Goal: Information Seeking & Learning: Compare options

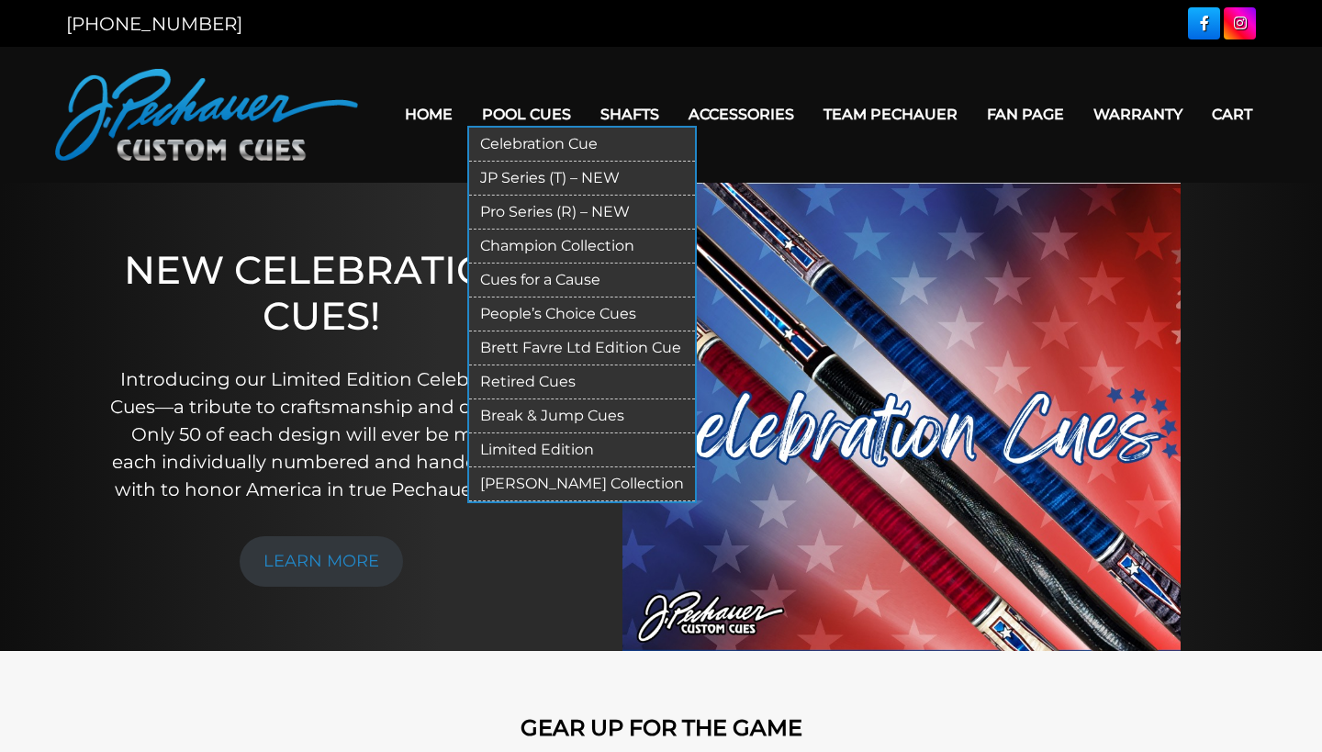
click at [523, 201] on link "Pro Series (R) – NEW" at bounding box center [582, 212] width 226 height 34
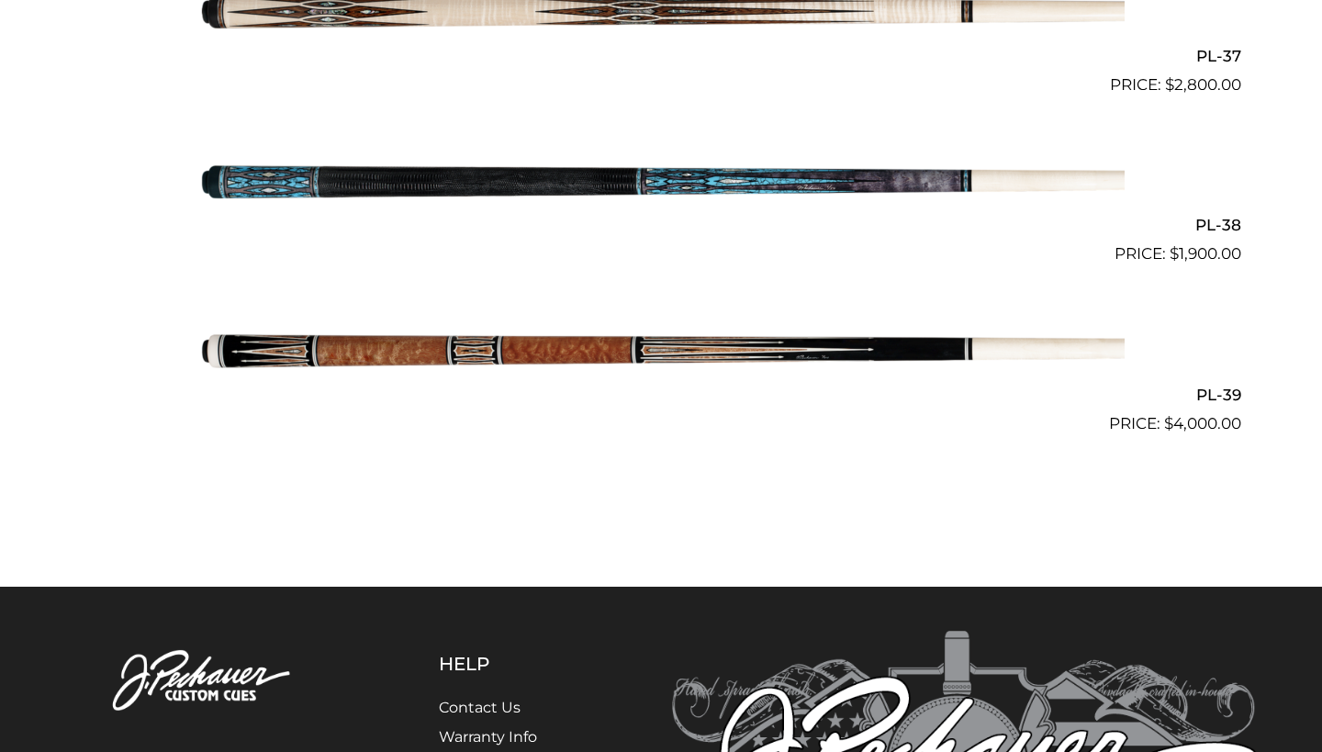
scroll to position [5232, 0]
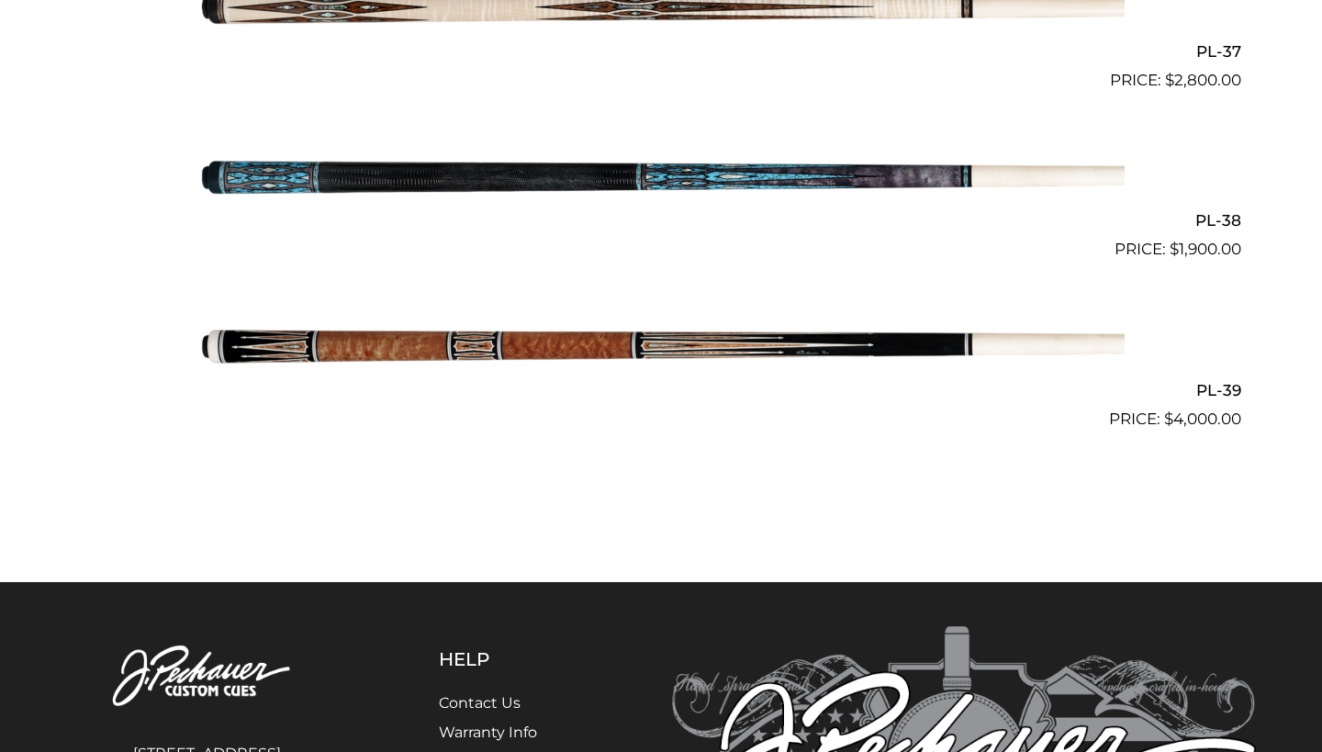
click at [555, 324] on img at bounding box center [660, 346] width 927 height 154
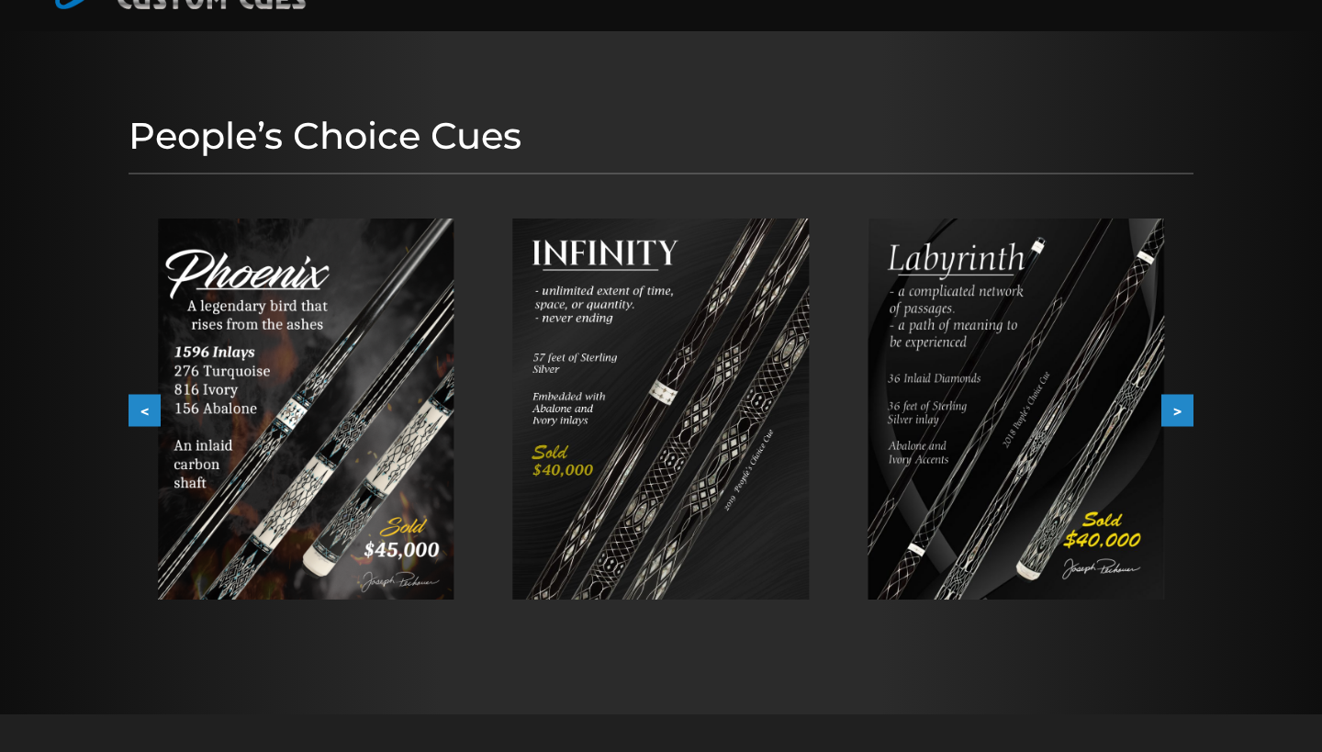
scroll to position [113, 0]
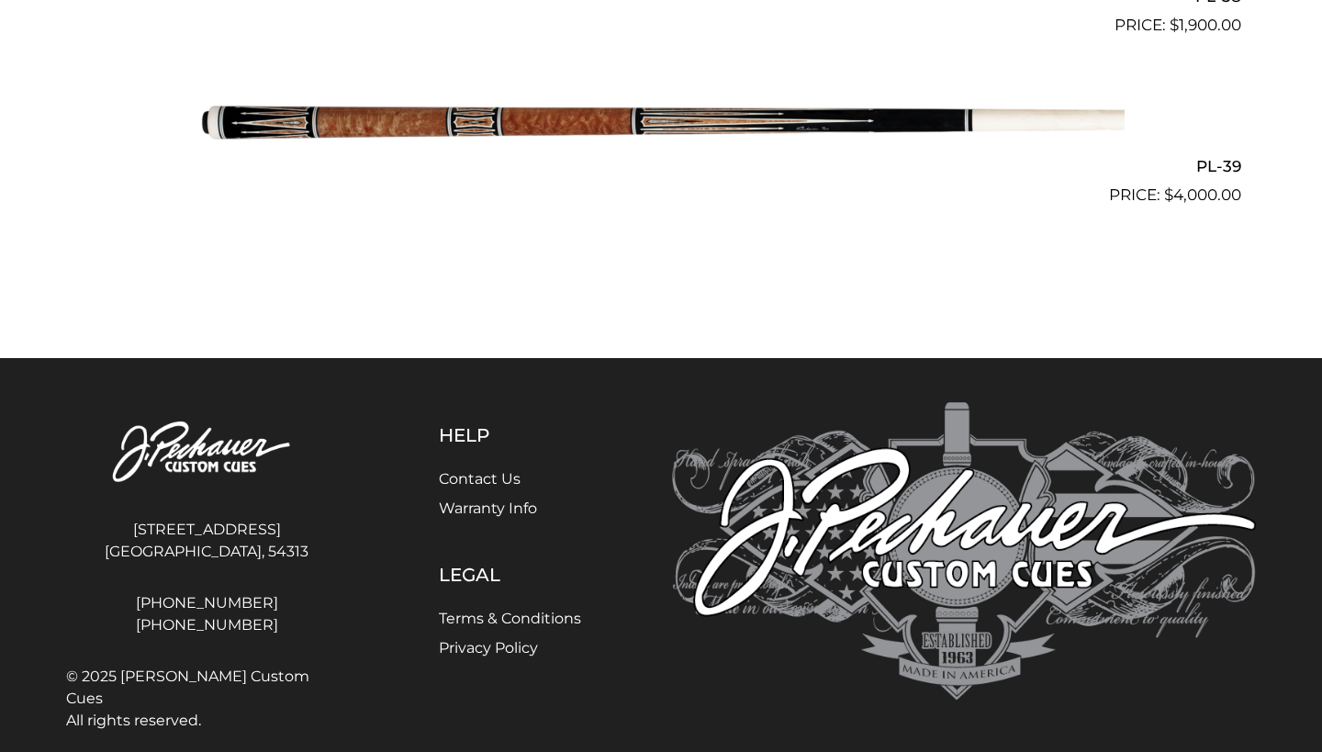
scroll to position [5455, 0]
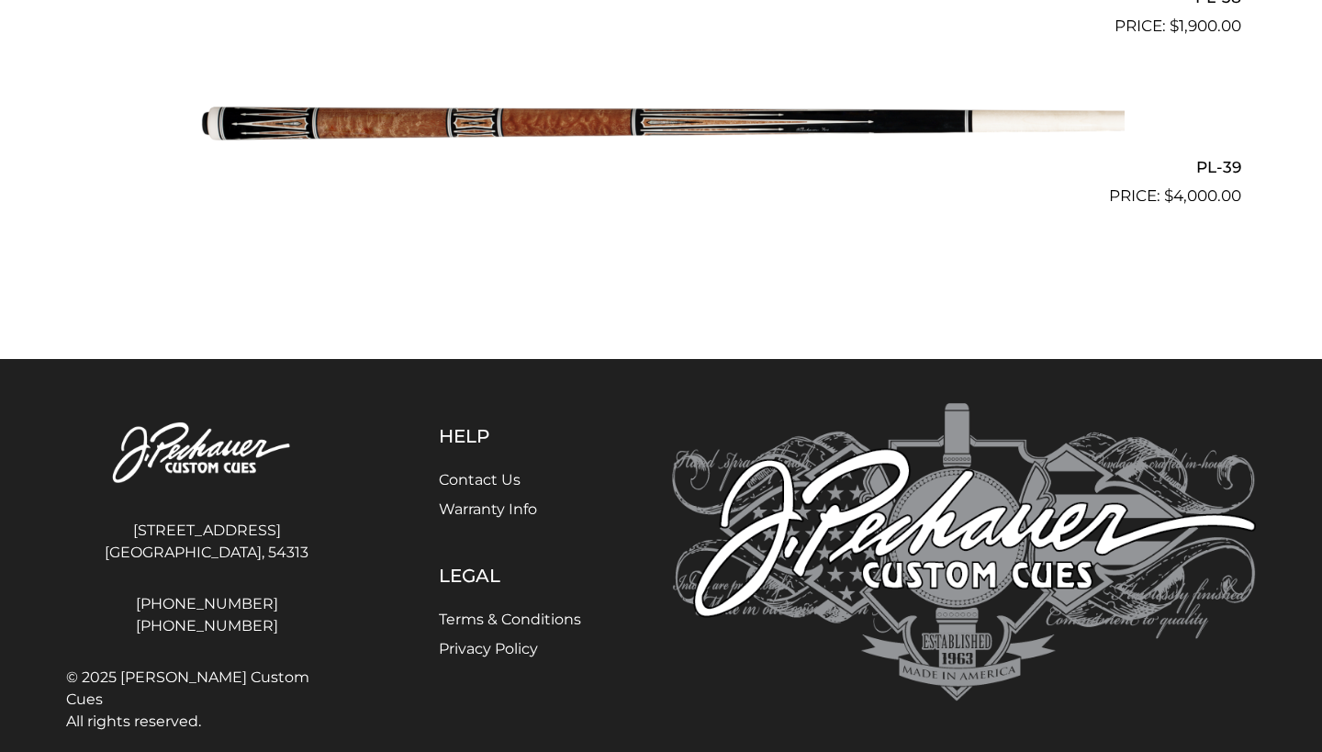
drag, startPoint x: 156, startPoint y: 502, endPoint x: 606, endPoint y: 578, distance: 456.1
click at [606, 578] on div "4140 Velp Ave Green Bay, WI, 54313 920-434-7755 800-934-7735 © 2025 J. Pechauer…" at bounding box center [660, 571] width 1211 height 337
click at [606, 578] on div "Help Contact Us Warranty Info Legal Terms & Conditions Privacy Policy" at bounding box center [509, 571] width 303 height 337
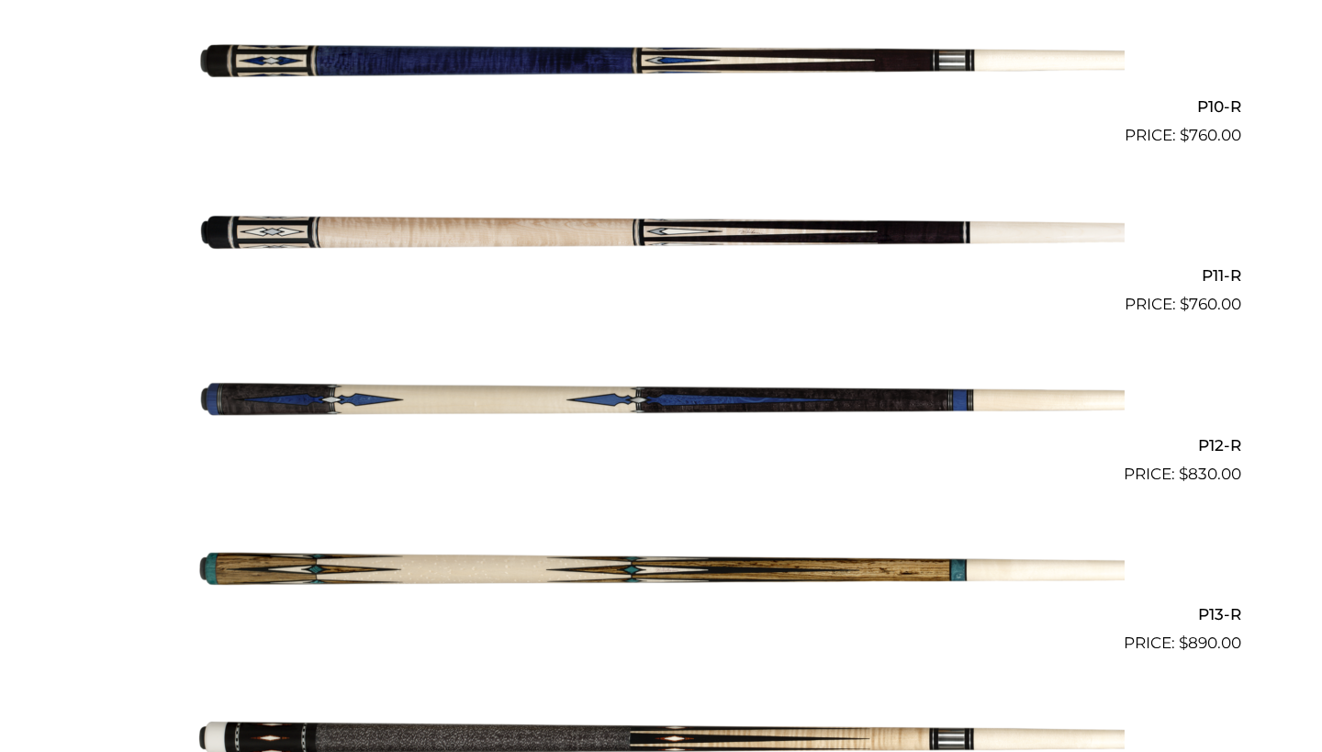
scroll to position [1660, 0]
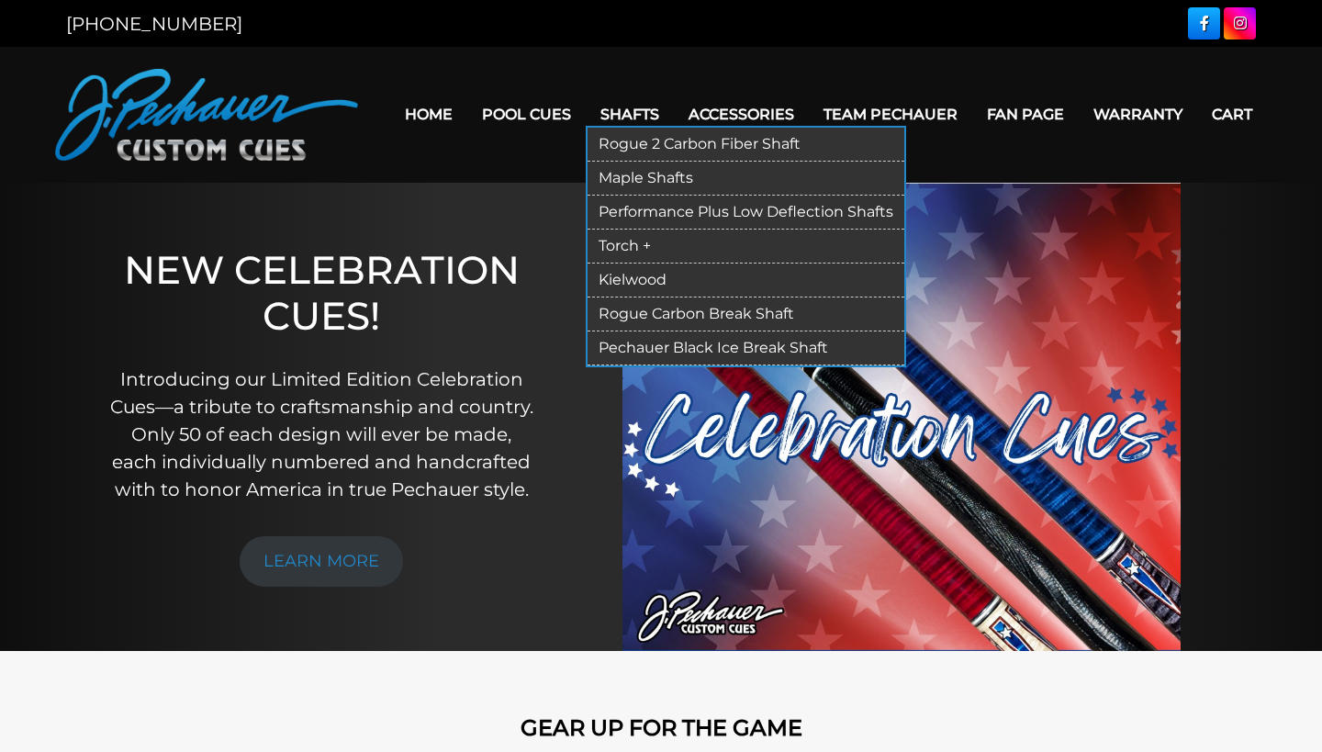
click at [659, 128] on link "Rogue 2 Carbon Fiber Shaft" at bounding box center [745, 145] width 317 height 34
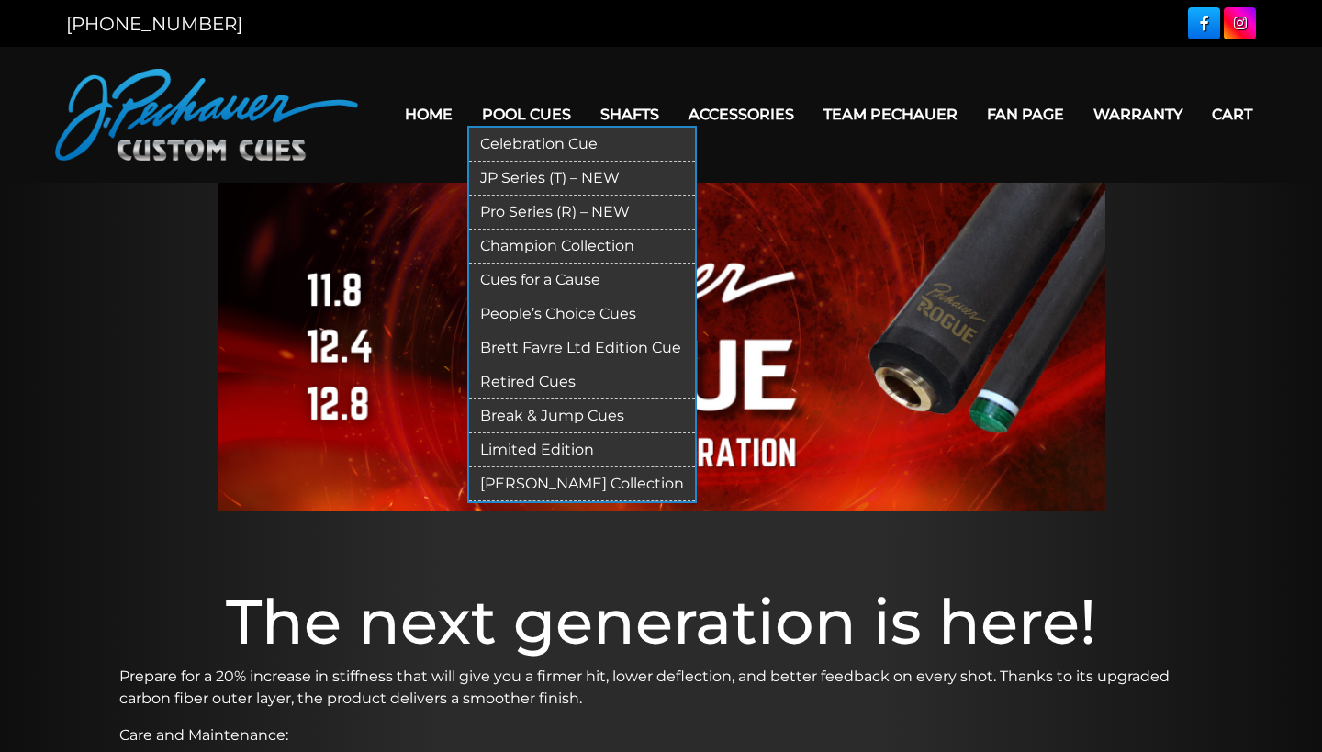
click at [546, 338] on link "Brett Favre Ltd Edition Cue" at bounding box center [582, 348] width 226 height 34
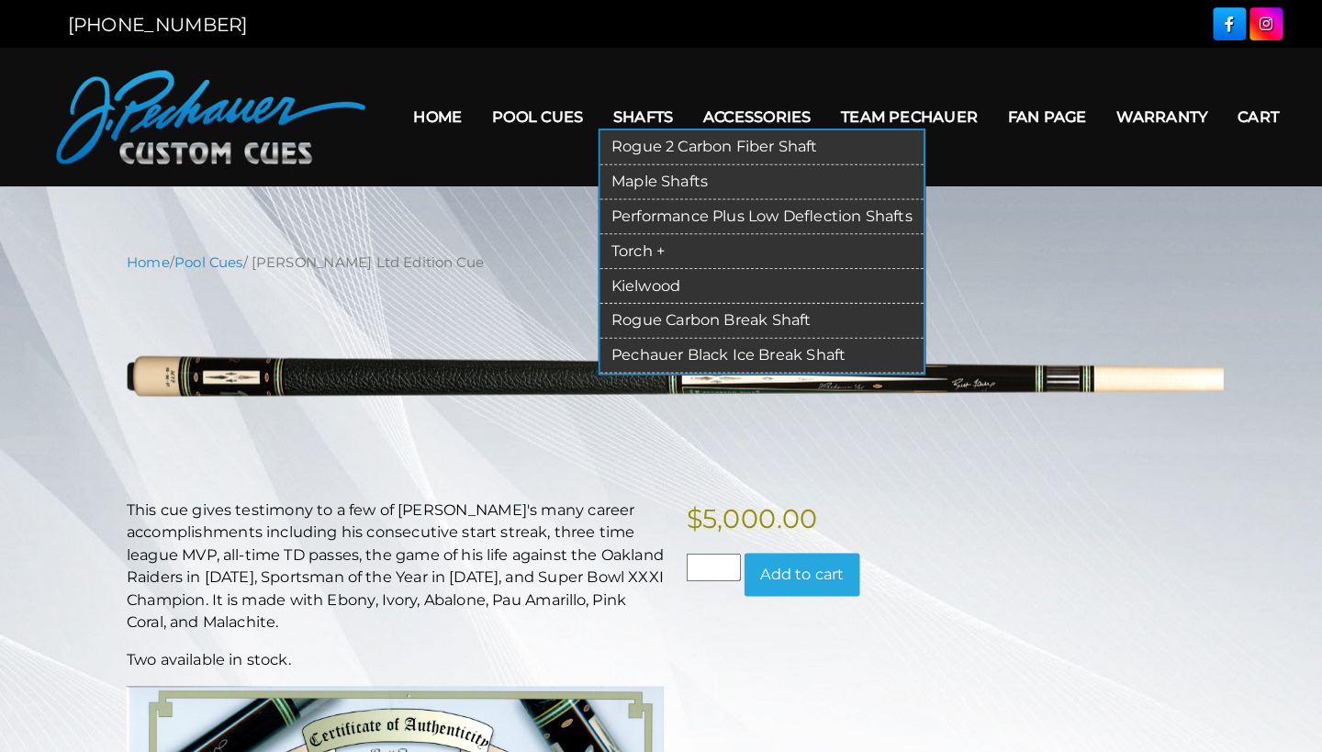
click at [631, 229] on link "Torch +" at bounding box center [745, 246] width 317 height 34
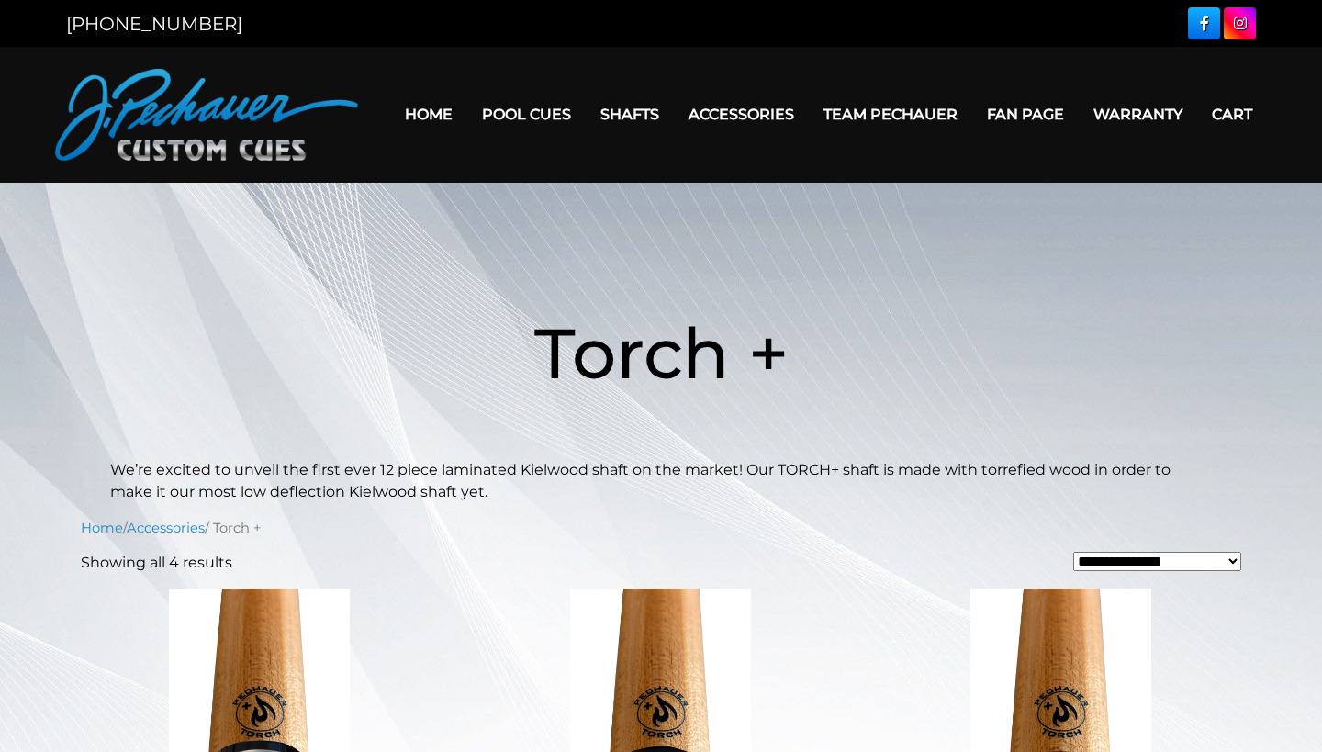
click at [266, 113] on img at bounding box center [206, 115] width 303 height 92
